Goal: Task Accomplishment & Management: Use online tool/utility

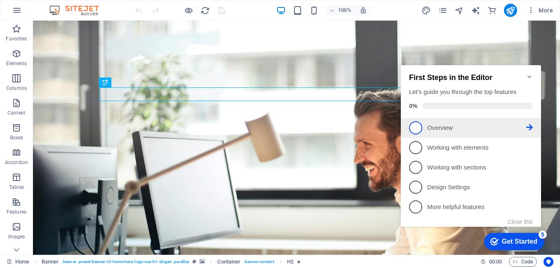
click at [419, 135] on li "1 Overview - incomplete" at bounding box center [471, 128] width 140 height 20
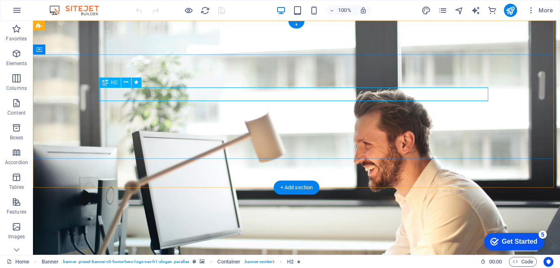
click at [130, 67] on link "Next" at bounding box center [133, 67] width 22 height 12
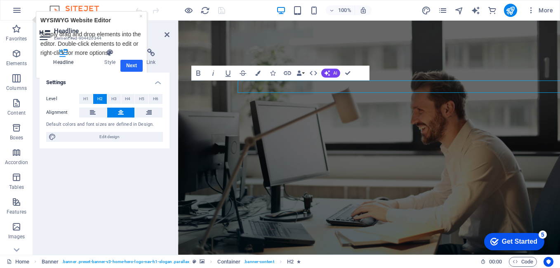
click at [129, 66] on div "Headline Style Link Settings Level H1 H2 H3 H4 H5 H6 Alignment Default colors a…" at bounding box center [105, 148] width 130 height 199
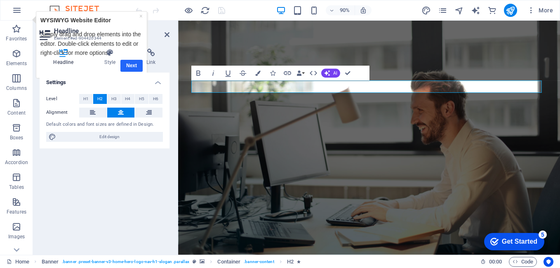
click at [129, 66] on div "Headline Style Link Settings Level H1 H2 H3 H4 H5 H6 Alignment Default colors a…" at bounding box center [105, 148] width 130 height 199
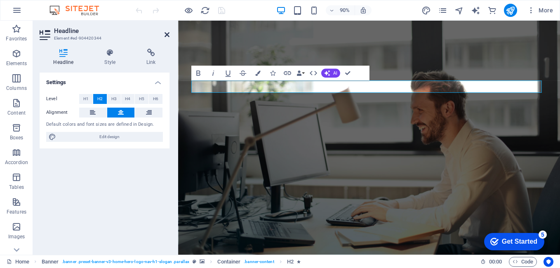
click at [167, 33] on icon at bounding box center [166, 34] width 5 height 7
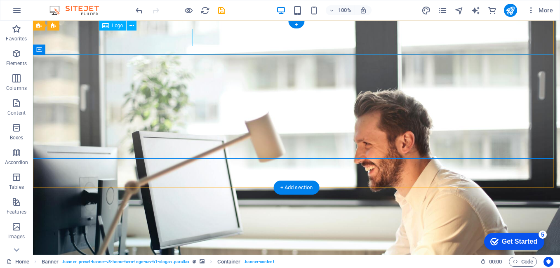
click at [162, 245] on div "[DOMAIN_NAME]" at bounding box center [296, 253] width 389 height 17
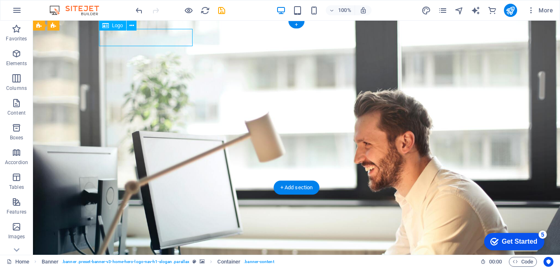
click at [162, 245] on div "[DOMAIN_NAME]" at bounding box center [296, 253] width 389 height 17
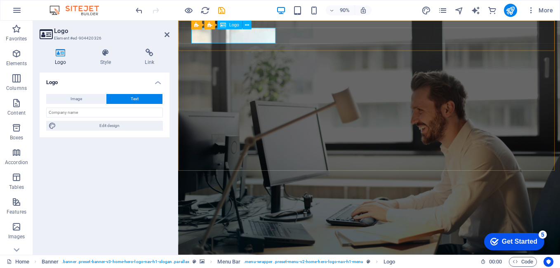
click at [280, 264] on div "[DOMAIN_NAME]" at bounding box center [390, 272] width 389 height 17
click at [265, 264] on div "[DOMAIN_NAME]" at bounding box center [390, 272] width 389 height 17
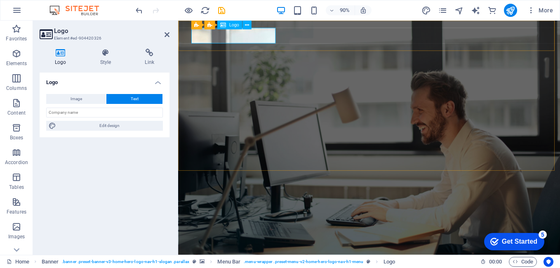
click at [265, 264] on div "[DOMAIN_NAME]" at bounding box center [390, 272] width 389 height 17
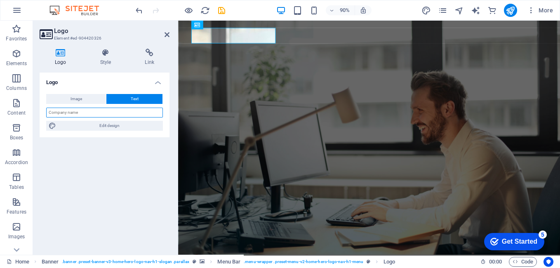
click at [127, 113] on input "text" at bounding box center [104, 113] width 117 height 10
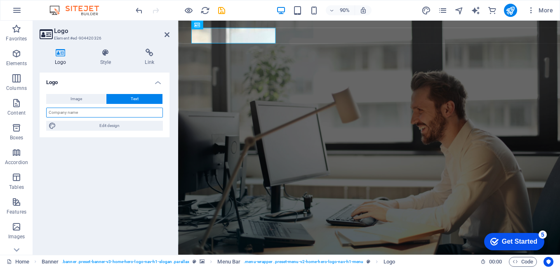
type input "ESHOPERS"
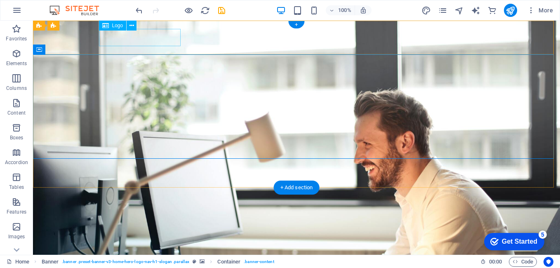
click at [156, 245] on div "ESHOPERS" at bounding box center [296, 253] width 389 height 17
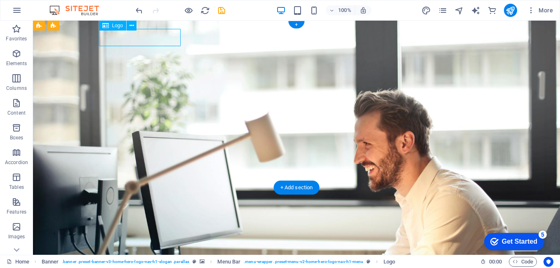
click at [156, 245] on div "ESHOPERS" at bounding box center [296, 253] width 389 height 17
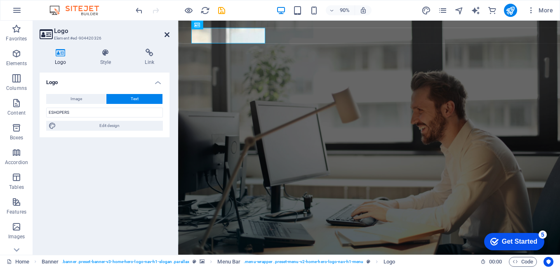
click at [166, 36] on icon at bounding box center [166, 34] width 5 height 7
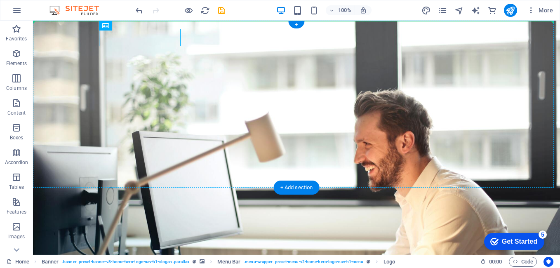
drag, startPoint x: 128, startPoint y: 40, endPoint x: 71, endPoint y: 42, distance: 56.9
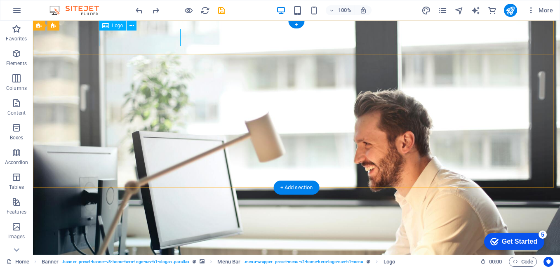
click at [127, 245] on div "ESHOPERS" at bounding box center [296, 253] width 389 height 17
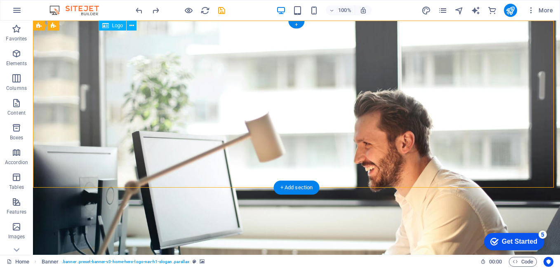
click at [127, 245] on div "ESHOPERS" at bounding box center [296, 253] width 389 height 17
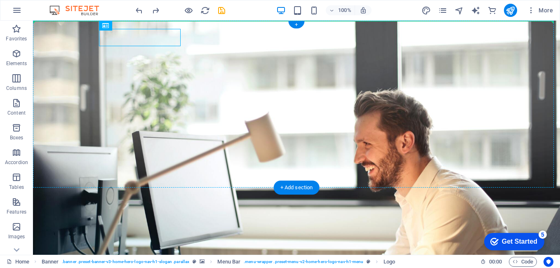
drag, startPoint x: 101, startPoint y: 38, endPoint x: 80, endPoint y: 38, distance: 21.0
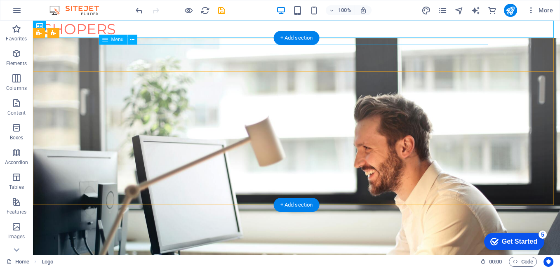
click at [139, 262] on nav "Home About Us Services FAQ Contact" at bounding box center [296, 272] width 389 height 21
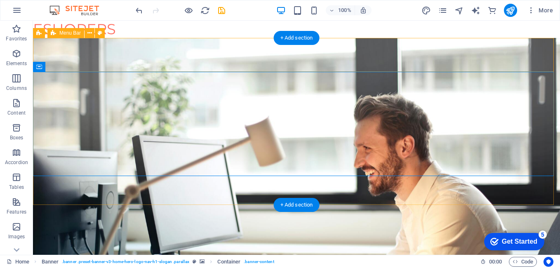
click at [528, 256] on div "Home About Us Services FAQ Contact" at bounding box center [296, 273] width 527 height 34
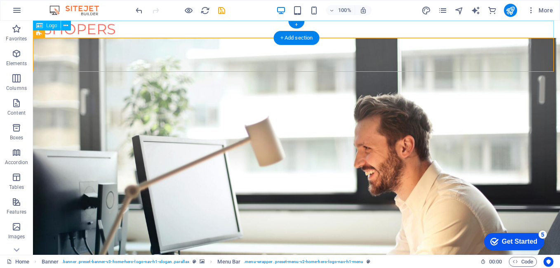
drag, startPoint x: 259, startPoint y: 38, endPoint x: 259, endPoint y: 27, distance: 11.5
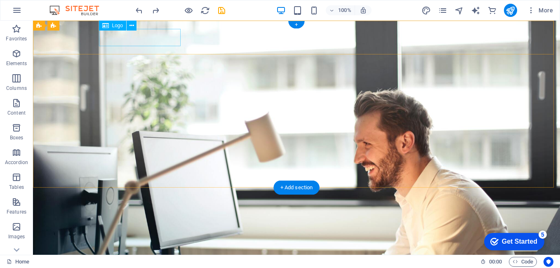
click at [136, 245] on div "ESHOPERS" at bounding box center [296, 253] width 389 height 17
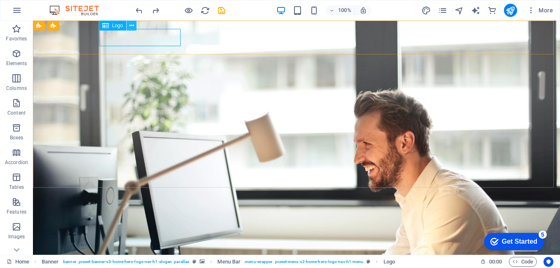
click at [131, 26] on icon at bounding box center [131, 25] width 5 height 9
click at [133, 24] on icon at bounding box center [131, 25] width 5 height 9
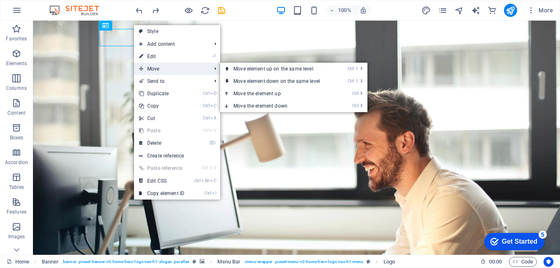
click at [202, 69] on span "Move" at bounding box center [171, 69] width 74 height 12
click at [167, 69] on span "Move" at bounding box center [171, 69] width 74 height 12
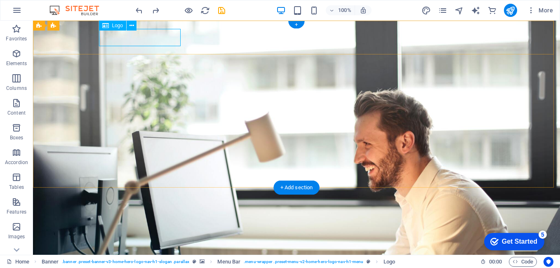
click at [118, 245] on div "ESHOPERS" at bounding box center [296, 253] width 389 height 17
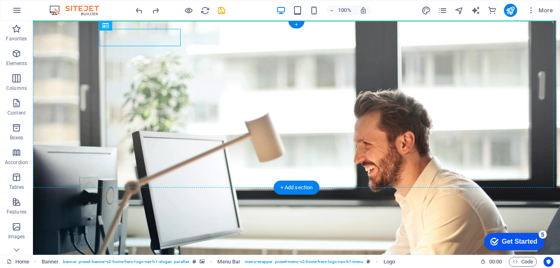
drag, startPoint x: 116, startPoint y: 34, endPoint x: 78, endPoint y: 36, distance: 38.4
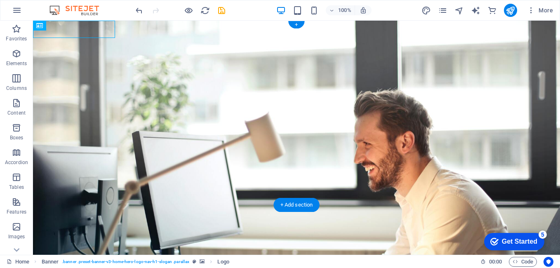
drag, startPoint x: 100, startPoint y: 31, endPoint x: 90, endPoint y: 33, distance: 9.7
click at [90, 242] on div "ESHOPERS" at bounding box center [296, 250] width 527 height 17
click at [113, 242] on div "ESHOPERS" at bounding box center [296, 250] width 527 height 17
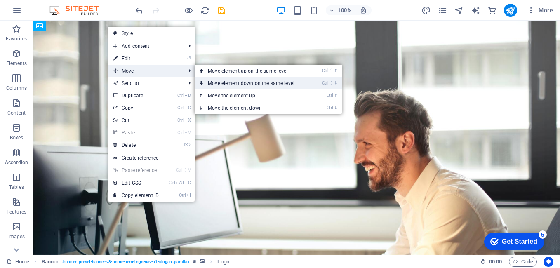
click at [251, 81] on link "Ctrl ⇧ ⬇ Move element down on the same level" at bounding box center [253, 83] width 116 height 12
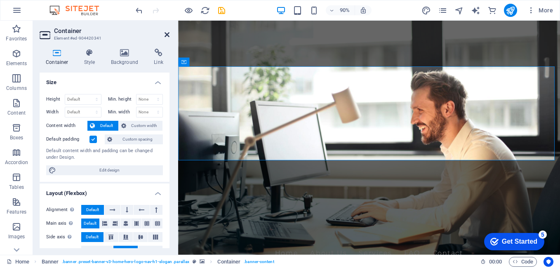
click at [169, 37] on icon at bounding box center [166, 34] width 5 height 7
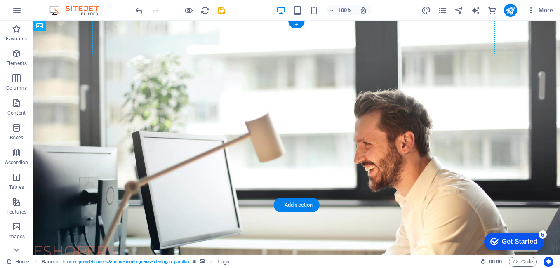
drag, startPoint x: 105, startPoint y: 62, endPoint x: 91, endPoint y: 59, distance: 13.9
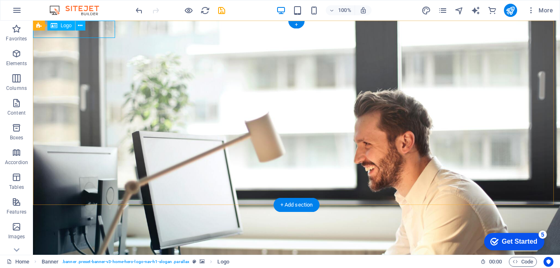
click at [105, 247] on div "ESHOPERS" at bounding box center [296, 255] width 527 height 17
